Goal: Transaction & Acquisition: Subscribe to service/newsletter

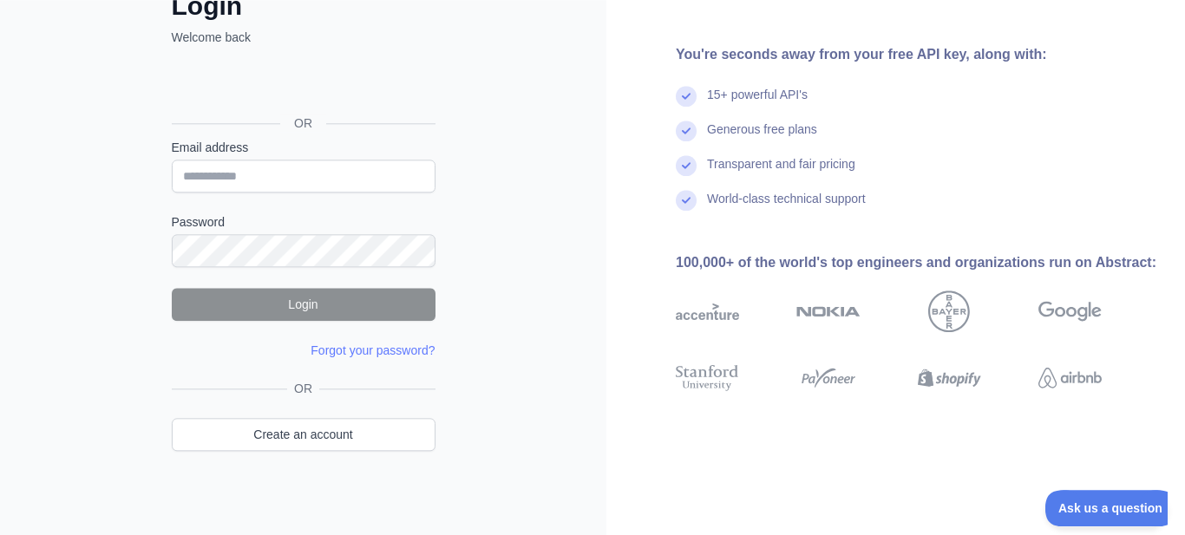
scroll to position [127, 0]
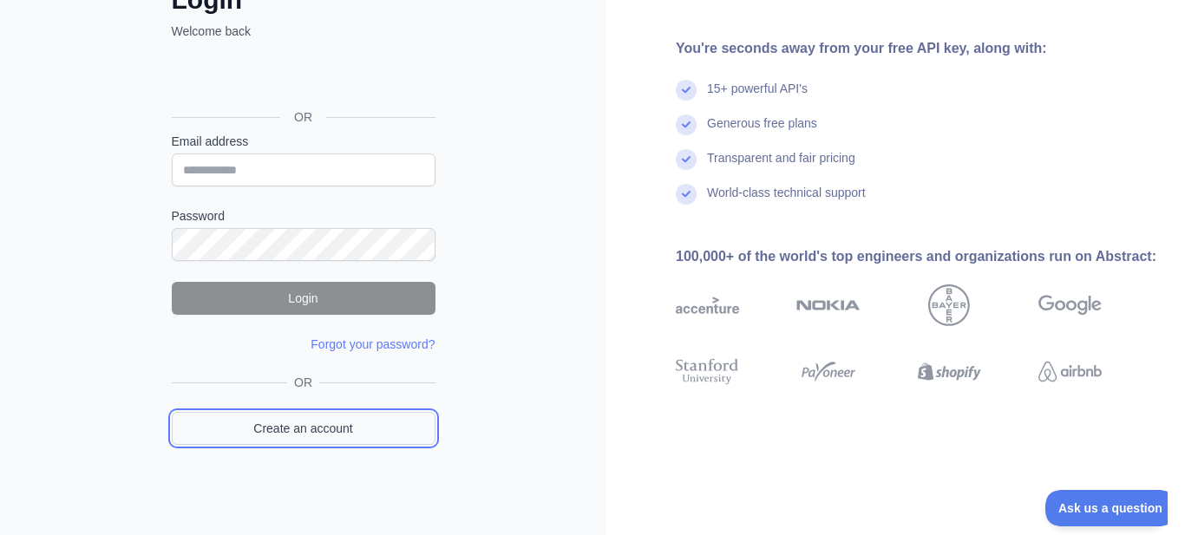
click at [317, 440] on link "Create an account" at bounding box center [304, 428] width 264 height 33
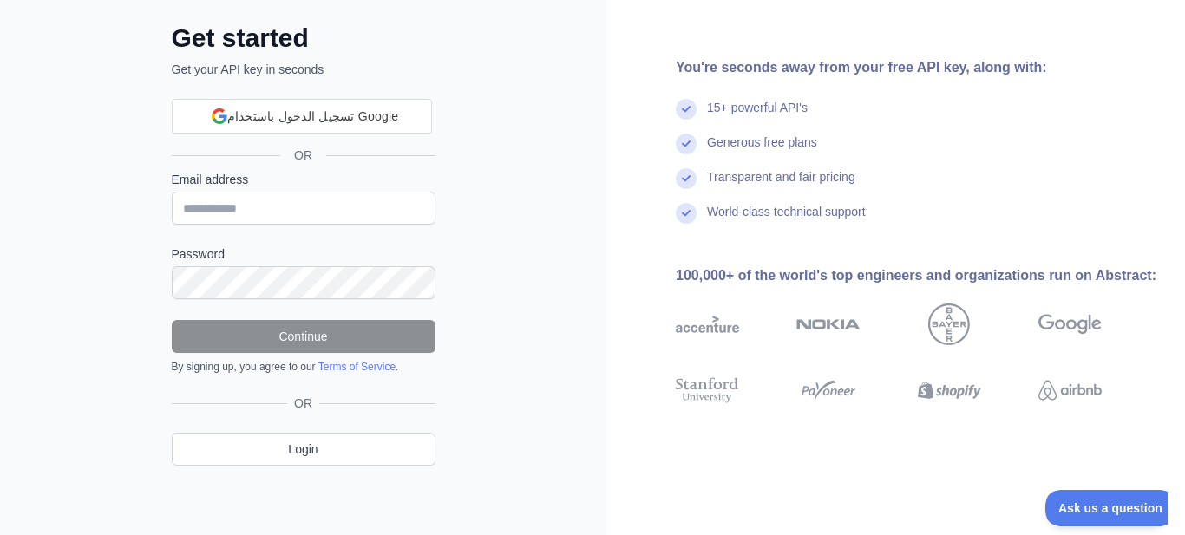
scroll to position [55, 0]
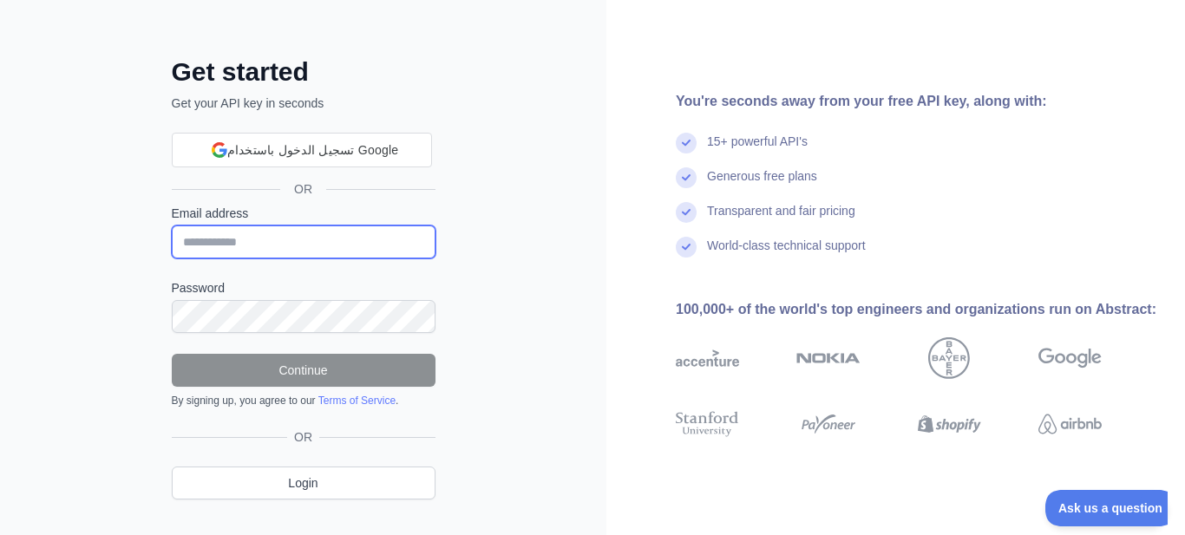
click at [253, 248] on input "Email address" at bounding box center [304, 242] width 264 height 33
type input "*"
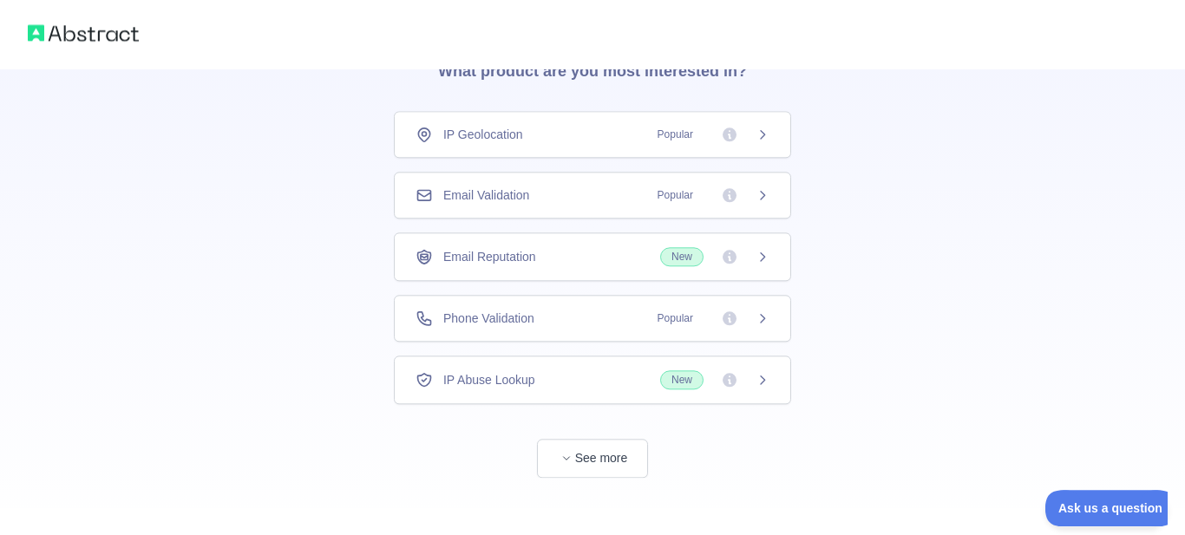
scroll to position [102, 0]
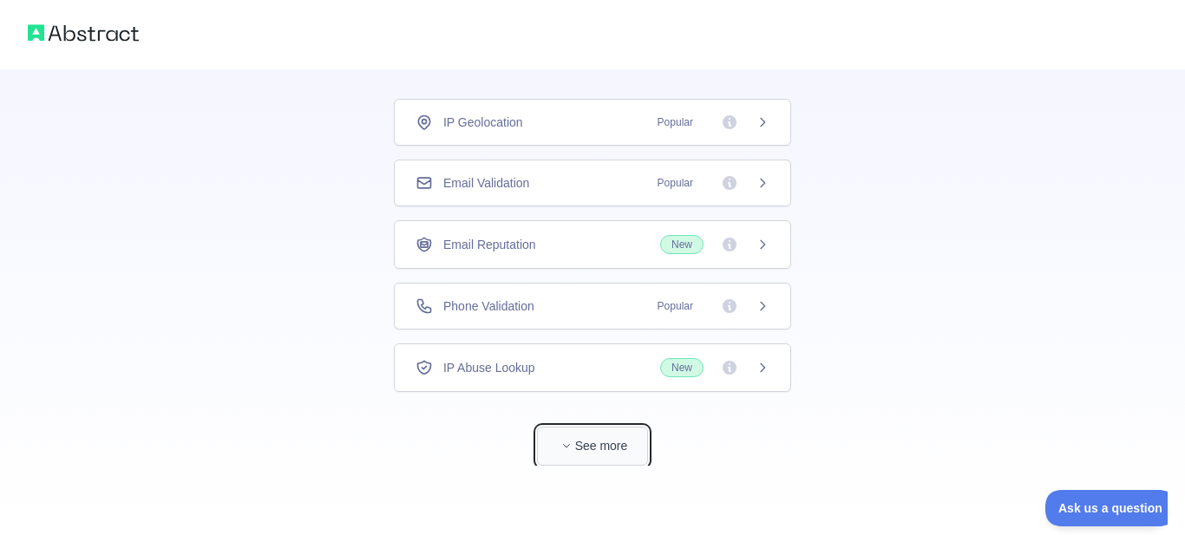
click at [582, 444] on button "See more" at bounding box center [592, 446] width 111 height 39
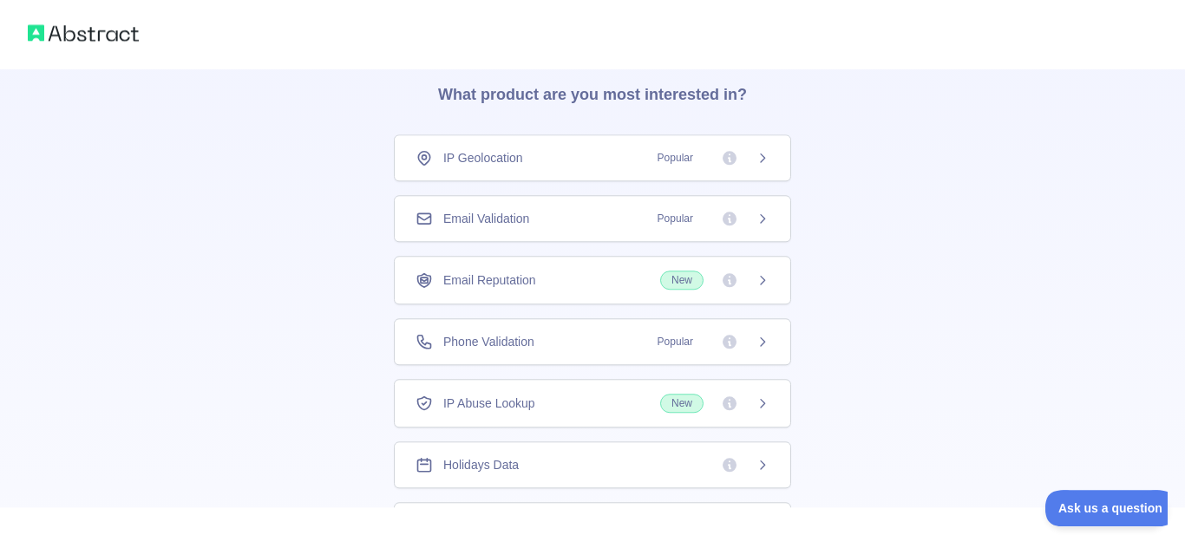
scroll to position [92, 0]
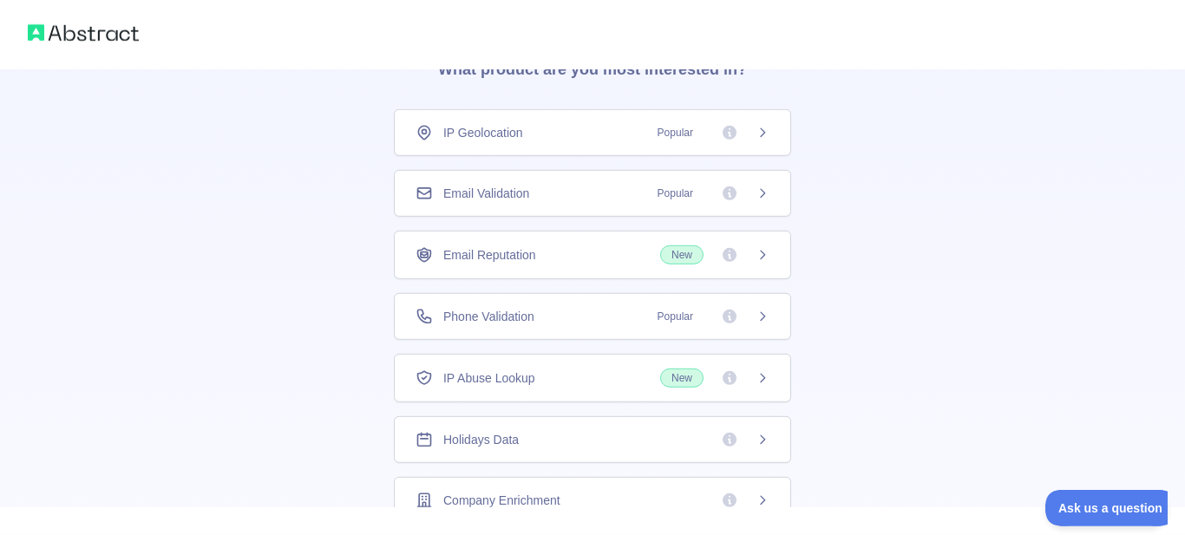
click at [613, 127] on div "IP Geolocation Popular" at bounding box center [593, 132] width 354 height 17
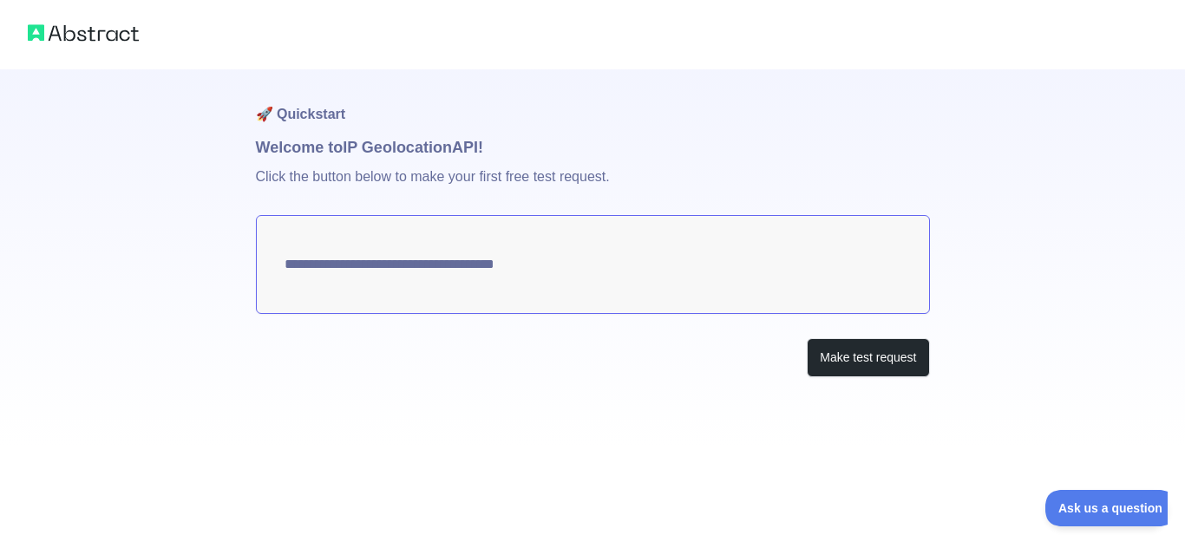
type textarea "**********"
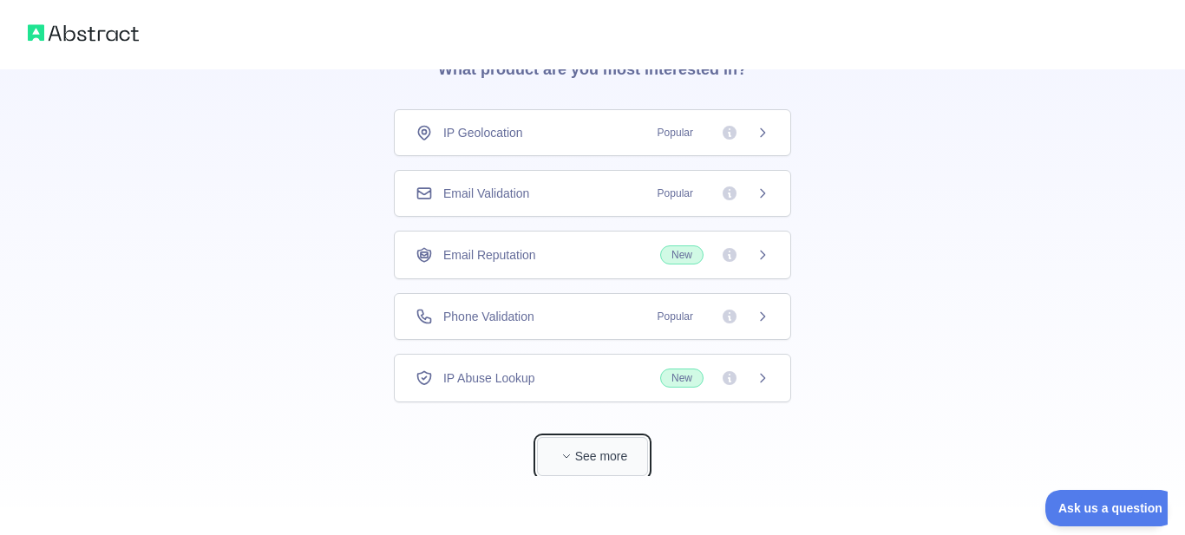
click at [591, 451] on button "See more" at bounding box center [592, 456] width 111 height 39
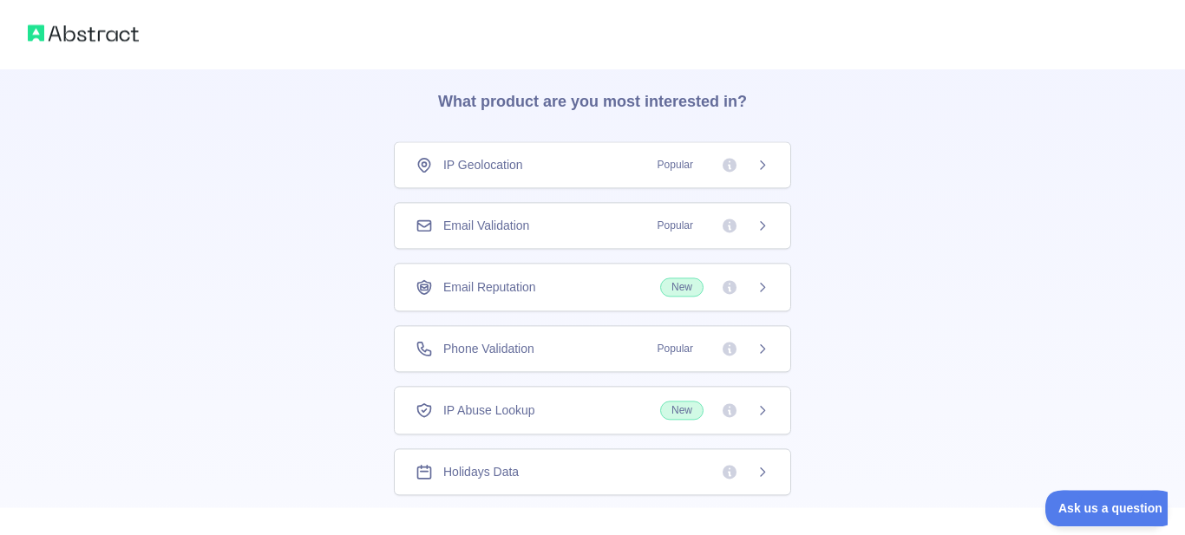
scroll to position [58, 0]
click at [602, 423] on div "IP Abuse Lookup New" at bounding box center [592, 412] width 397 height 49
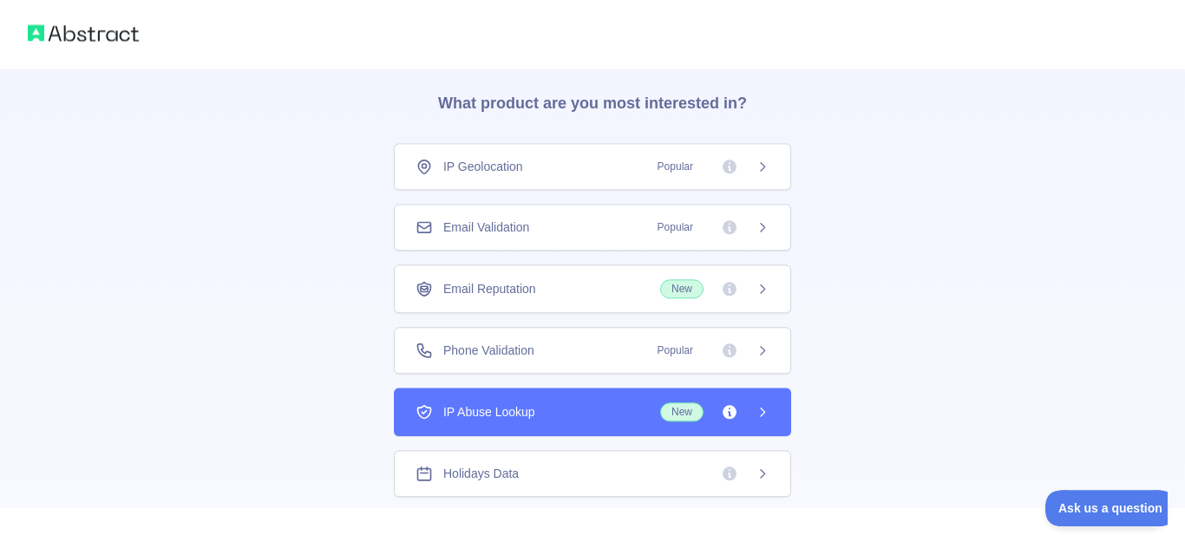
click at [732, 412] on icon at bounding box center [730, 412] width 14 height 14
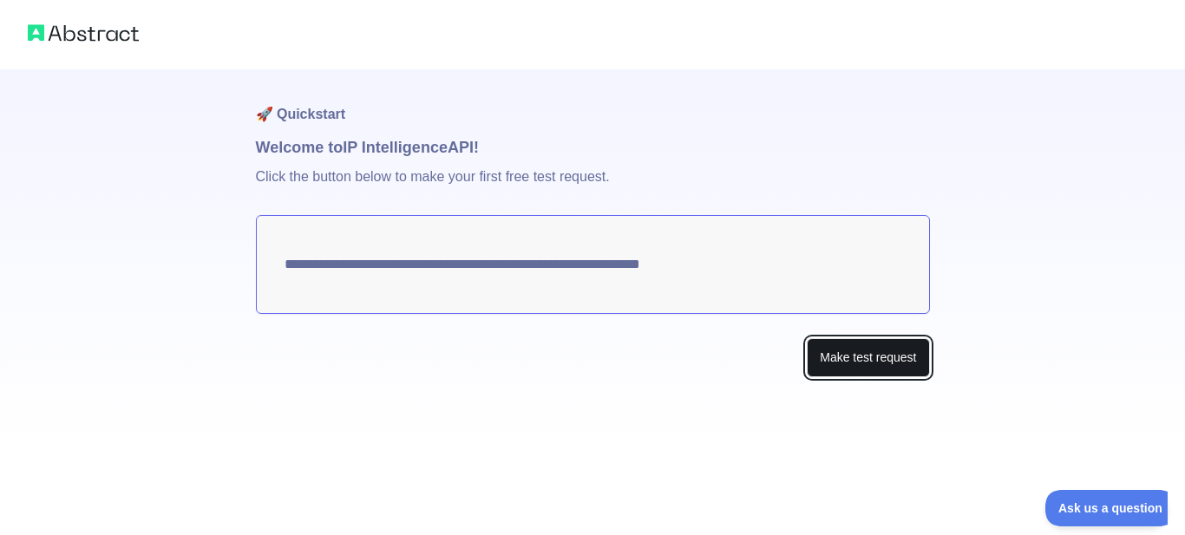
click at [855, 360] on button "Make test request" at bounding box center [868, 357] width 122 height 39
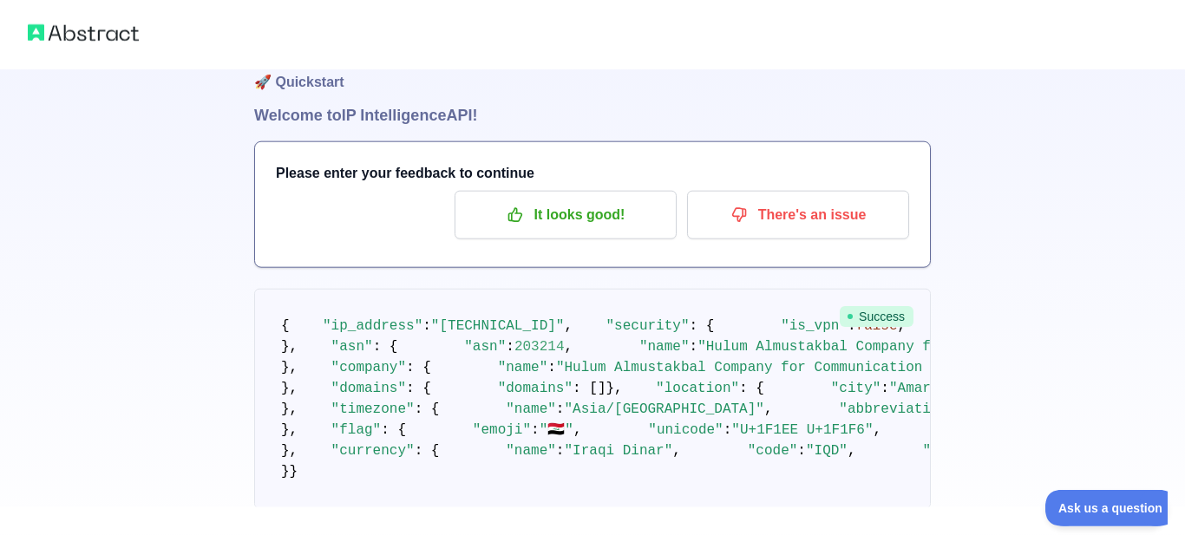
scroll to position [24, 0]
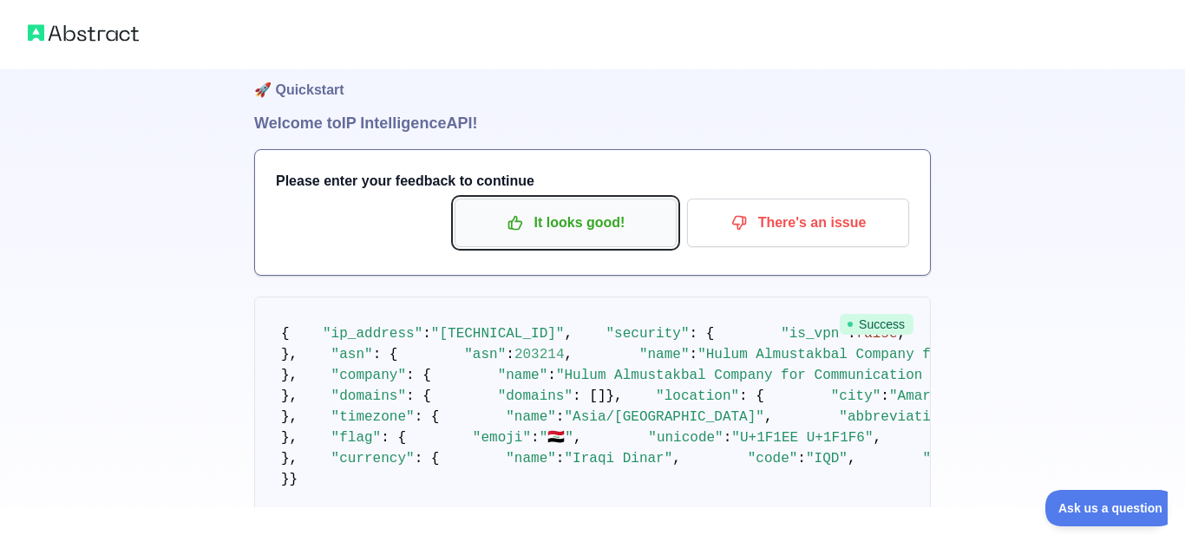
click at [587, 221] on p "It looks good!" at bounding box center [566, 222] width 196 height 29
